Goal: Transaction & Acquisition: Purchase product/service

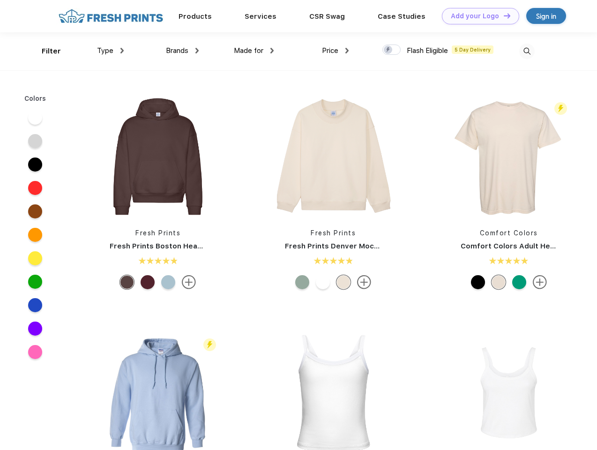
click at [477, 16] on link "Add your Logo Design Tool" at bounding box center [480, 16] width 77 height 16
click at [0, 0] on div "Design Tool" at bounding box center [0, 0] width 0 height 0
click at [503, 15] on link "Add your Logo Design Tool" at bounding box center [480, 16] width 77 height 16
click at [45, 51] on div "Filter" at bounding box center [51, 51] width 19 height 11
click at [111, 51] on span "Type" at bounding box center [105, 50] width 16 height 8
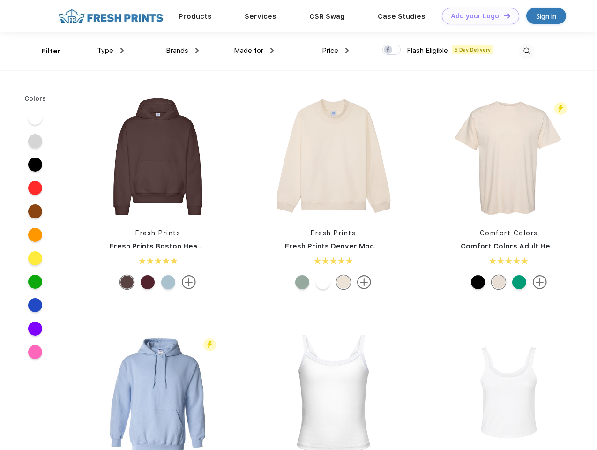
click at [182, 51] on span "Brands" at bounding box center [177, 50] width 22 height 8
click at [254, 51] on span "Made for" at bounding box center [249, 50] width 30 height 8
click at [335, 51] on span "Price" at bounding box center [330, 50] width 16 height 8
click at [392, 50] on div at bounding box center [391, 50] width 18 height 10
click at [388, 50] on input "checkbox" at bounding box center [385, 47] width 6 height 6
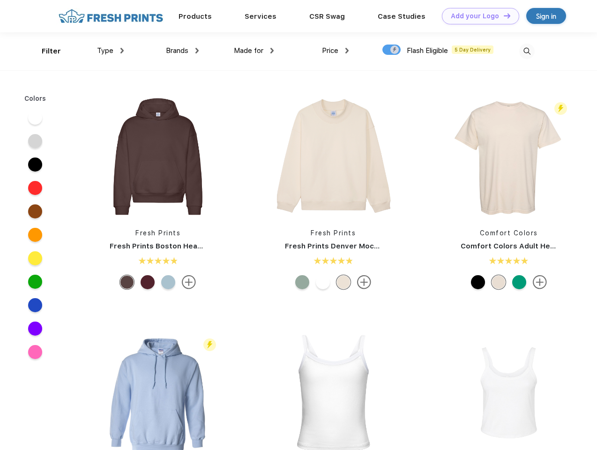
click at [527, 51] on img at bounding box center [526, 51] width 15 height 15
